Goal: Information Seeking & Learning: Find specific fact

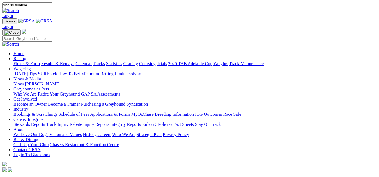
type input "finniss sunrise"
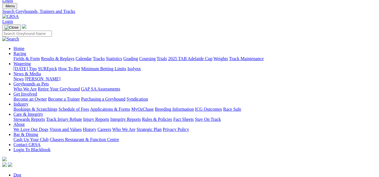
scroll to position [28, 0]
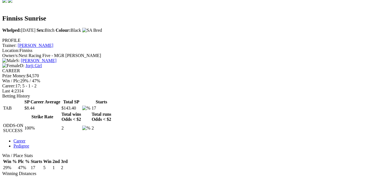
scroll to position [253, 0]
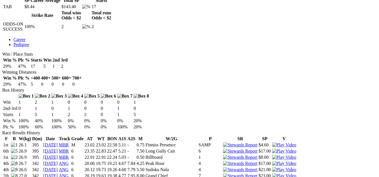
scroll to position [281, 0]
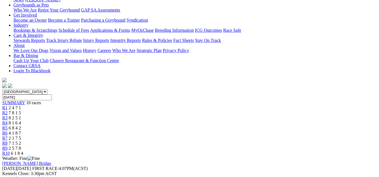
scroll to position [84, 0]
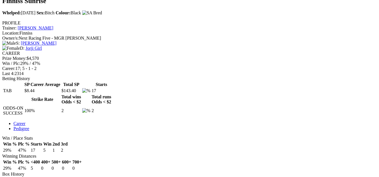
scroll to position [225, 0]
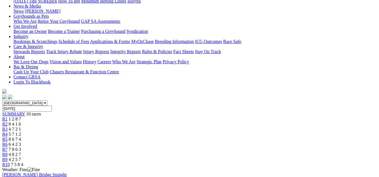
scroll to position [112, 0]
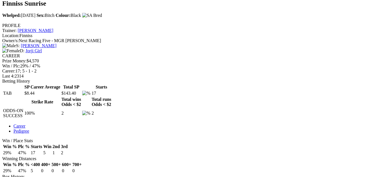
scroll to position [225, 0]
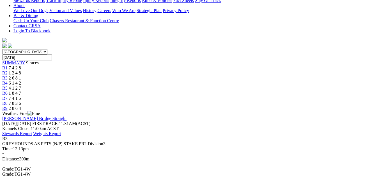
scroll to position [140, 0]
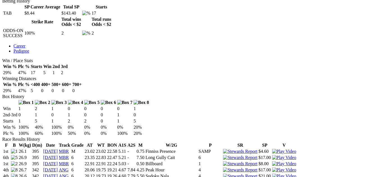
scroll to position [281, 0]
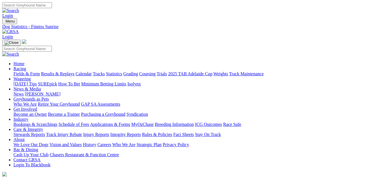
click at [52, 8] on input "Search" at bounding box center [27, 5] width 50 height 6
type input "finniss sunset"
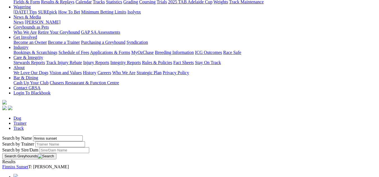
scroll to position [84, 0]
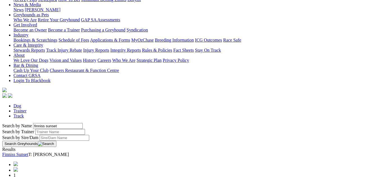
click at [28, 152] on link "Finniss Sunset" at bounding box center [15, 154] width 26 height 5
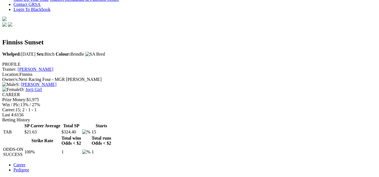
scroll to position [197, 0]
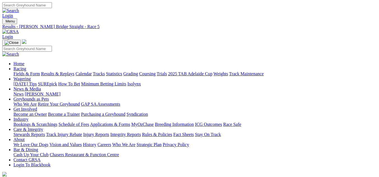
click at [52, 4] on input "Search" at bounding box center [27, 5] width 50 height 6
type input "finniss honour"
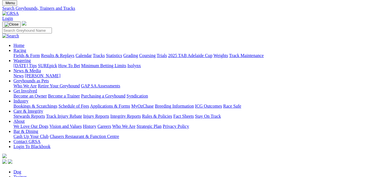
scroll to position [28, 0]
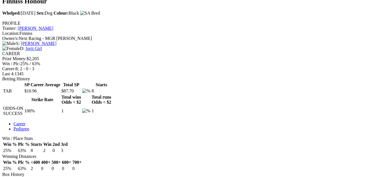
scroll to position [197, 0]
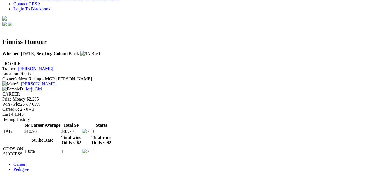
scroll to position [168, 0]
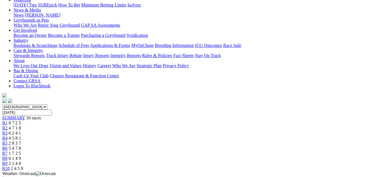
scroll to position [84, 0]
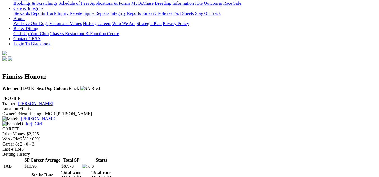
scroll to position [140, 0]
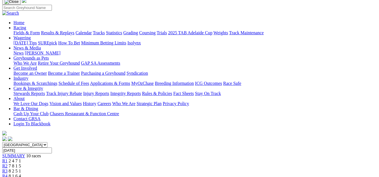
scroll to position [28, 0]
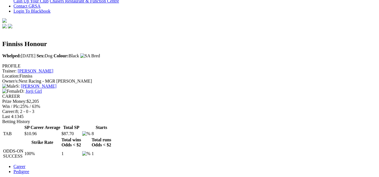
scroll to position [168, 0]
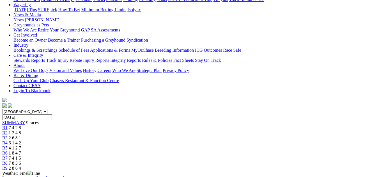
scroll to position [84, 0]
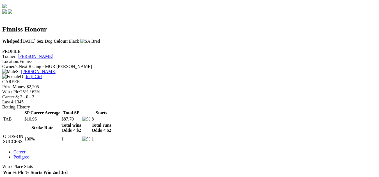
scroll to position [168, 0]
